Goal: Navigation & Orientation: Find specific page/section

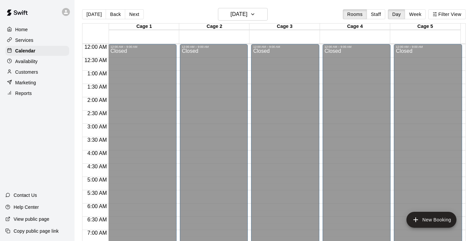
scroll to position [248, 0]
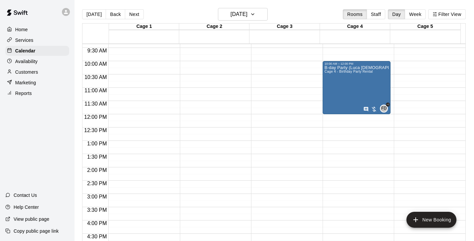
click at [30, 73] on p "Customers" at bounding box center [26, 72] width 23 height 7
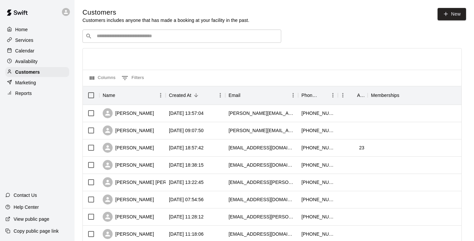
click at [30, 50] on p "Calendar" at bounding box center [24, 50] width 19 height 7
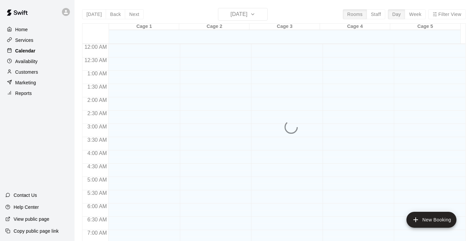
scroll to position [372, 0]
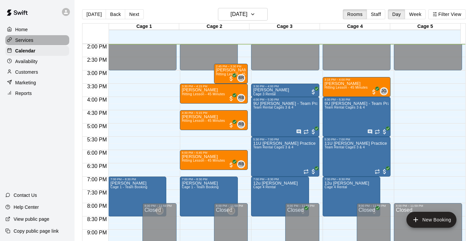
click at [27, 41] on p "Services" at bounding box center [24, 40] width 18 height 7
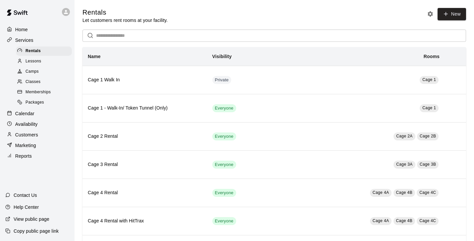
click at [48, 72] on div "Camps" at bounding box center [44, 71] width 56 height 9
